Goal: Task Accomplishment & Management: Manage account settings

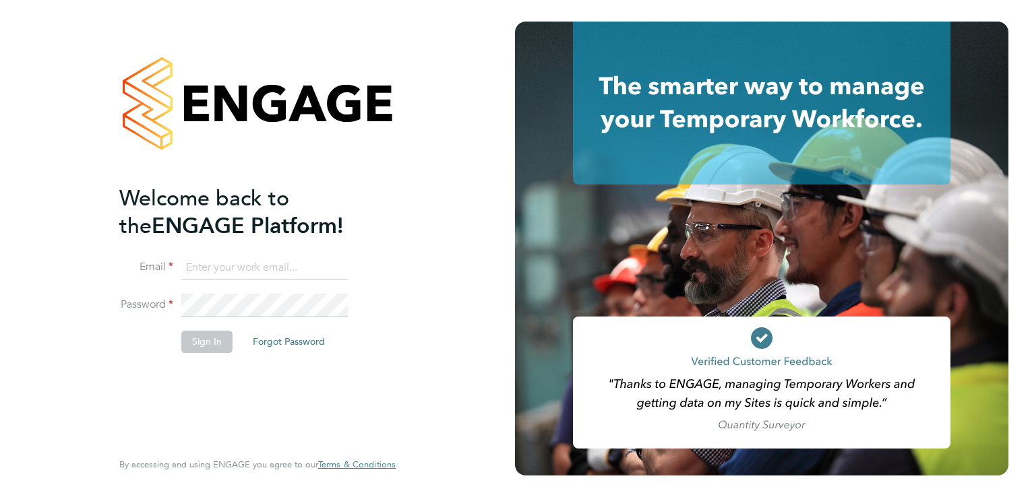
type input "beckycrawley@tempestresourcing.co.uk"
click at [205, 347] on button "Sign In" at bounding box center [206, 342] width 51 height 22
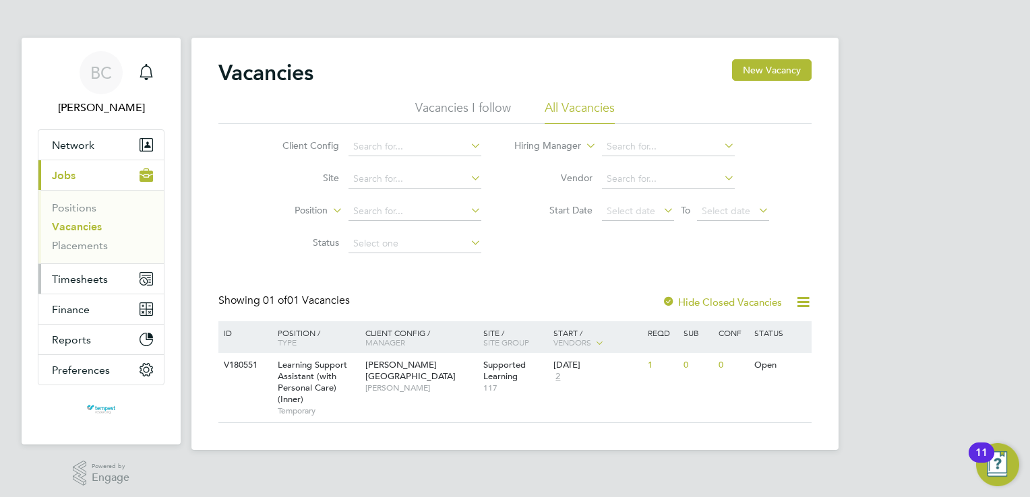
click at [99, 279] on span "Timesheets" at bounding box center [80, 279] width 56 height 13
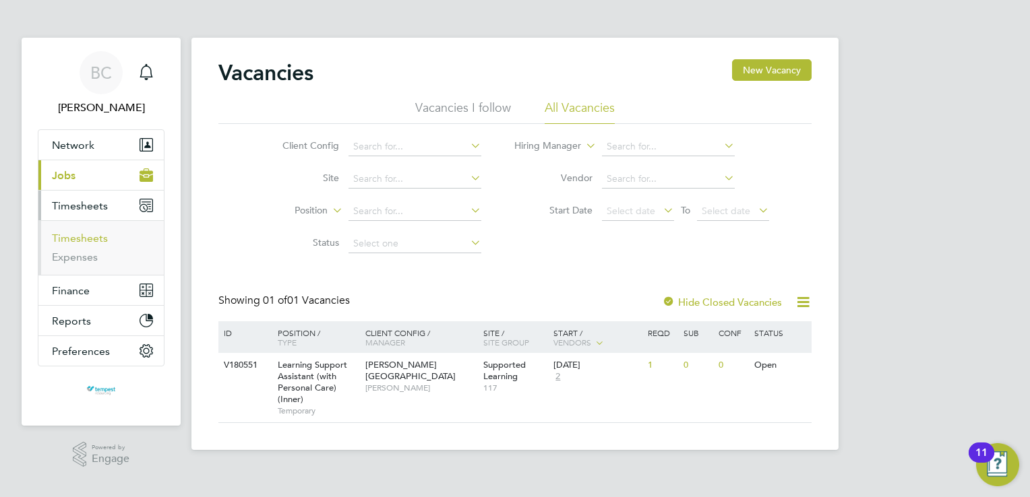
click at [75, 241] on link "Timesheets" at bounding box center [80, 238] width 56 height 13
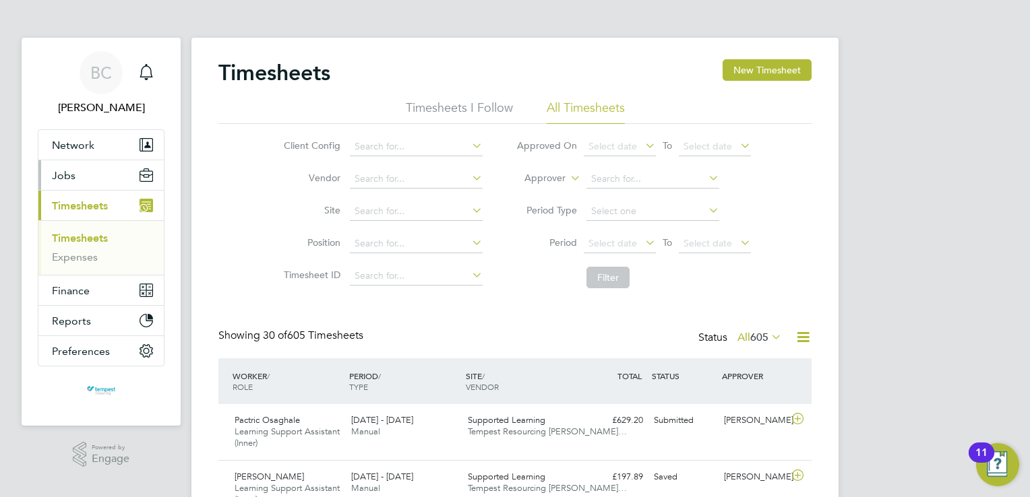
click at [66, 180] on span "Jobs" at bounding box center [64, 175] width 24 height 13
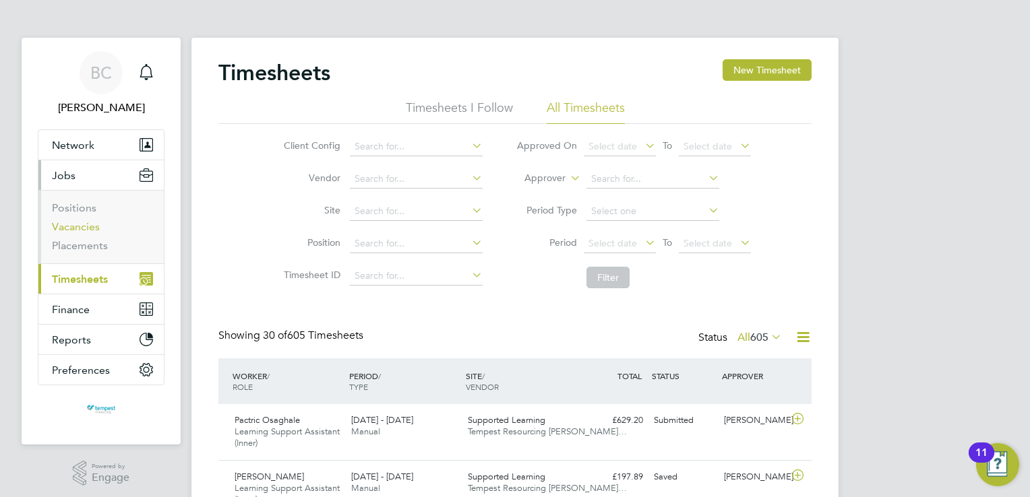
click at [80, 224] on link "Vacancies" at bounding box center [76, 226] width 48 height 13
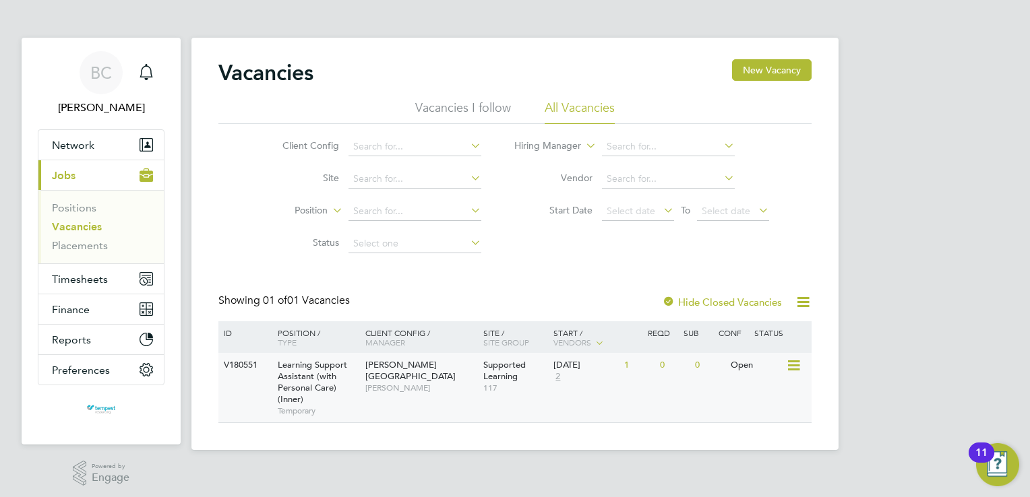
click at [355, 391] on div "Learning Support Assistant (with Personal Care) (Inner) Temporary" at bounding box center [315, 387] width 94 height 69
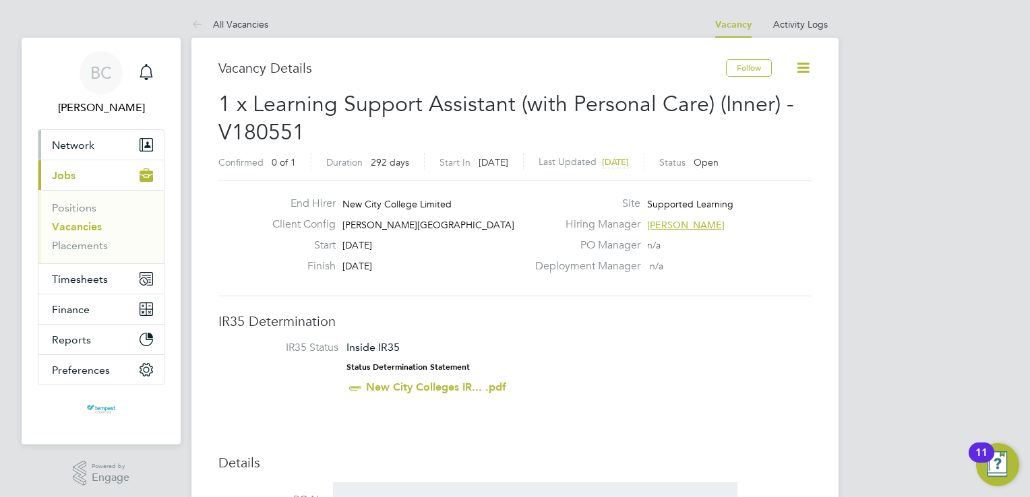
click at [77, 146] on span "Network" at bounding box center [73, 145] width 42 height 13
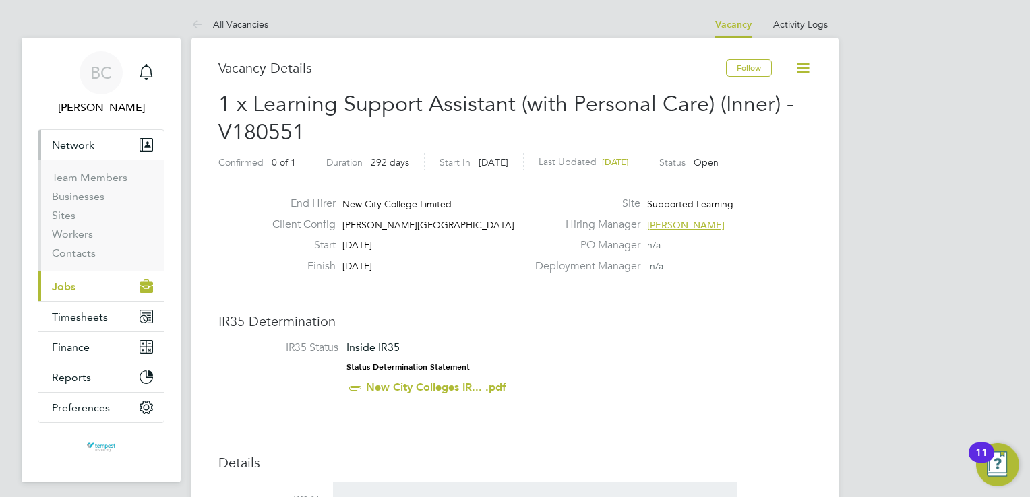
click at [108, 290] on button "Current page: Jobs" at bounding box center [100, 287] width 125 height 30
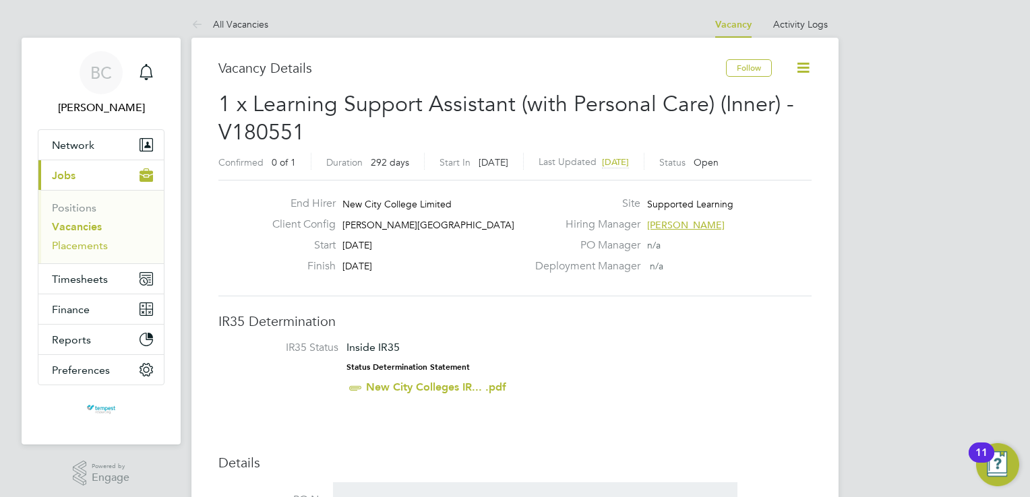
click at [102, 248] on link "Placements" at bounding box center [80, 245] width 56 height 13
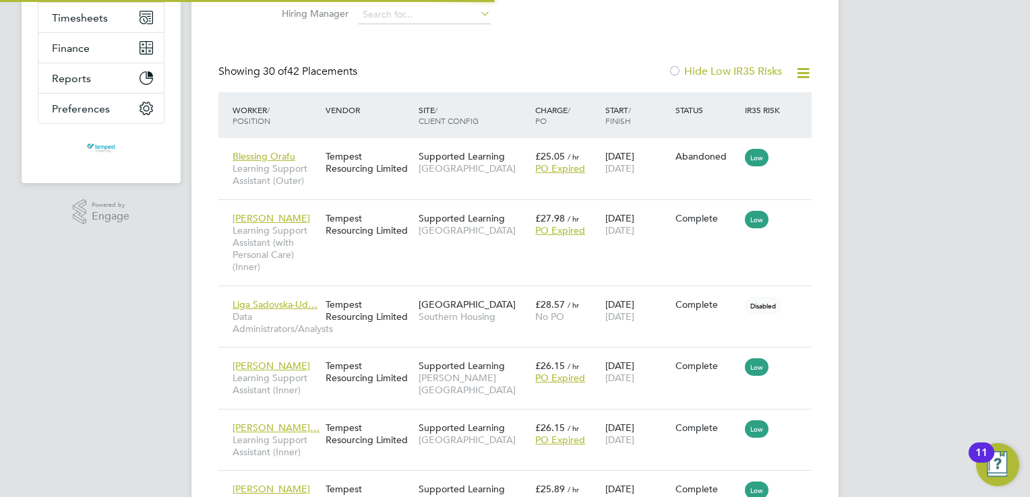
scroll to position [6, 7]
